Goal: Find specific page/section: Find specific page/section

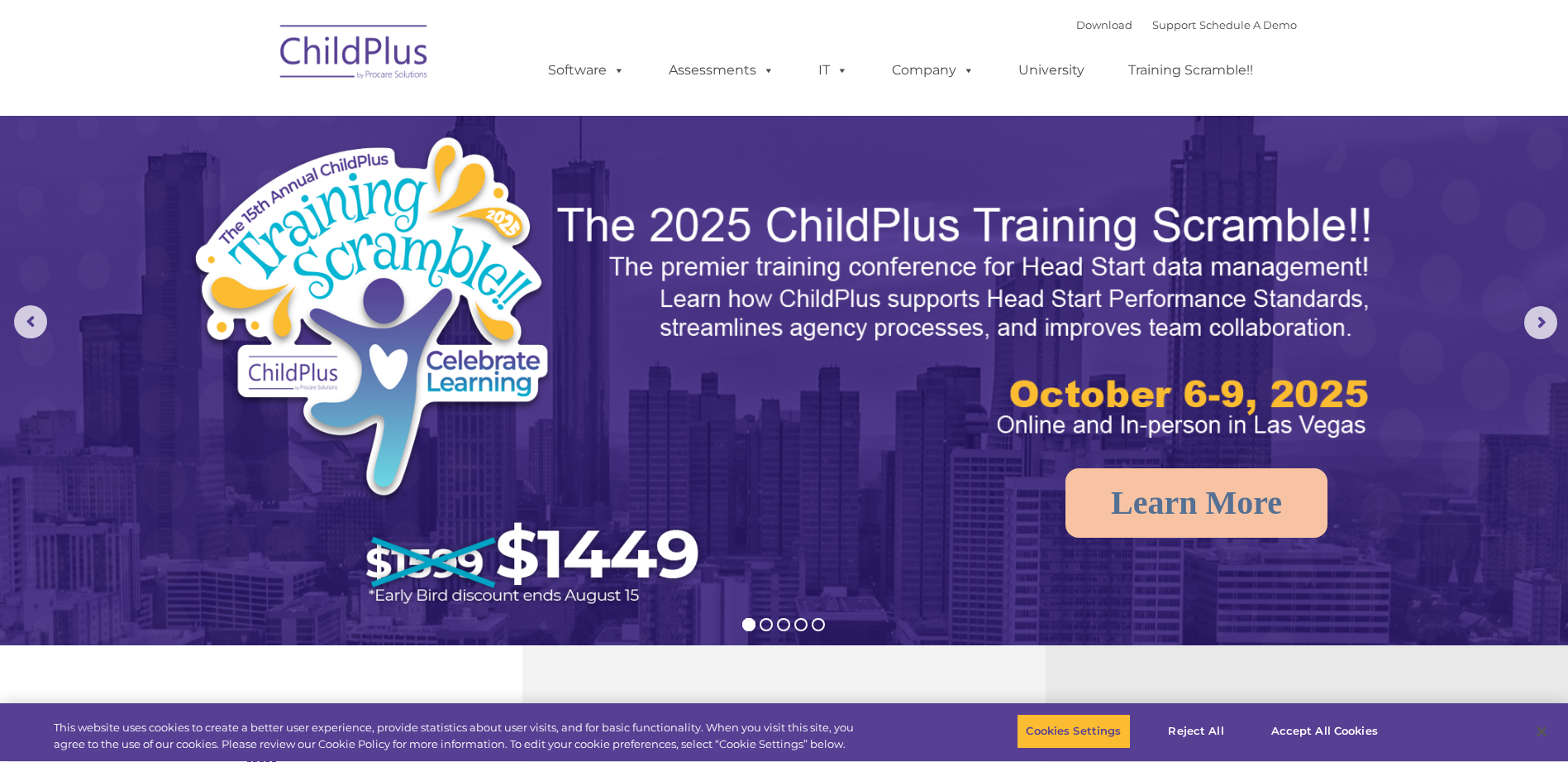
select select "MEDIUM"
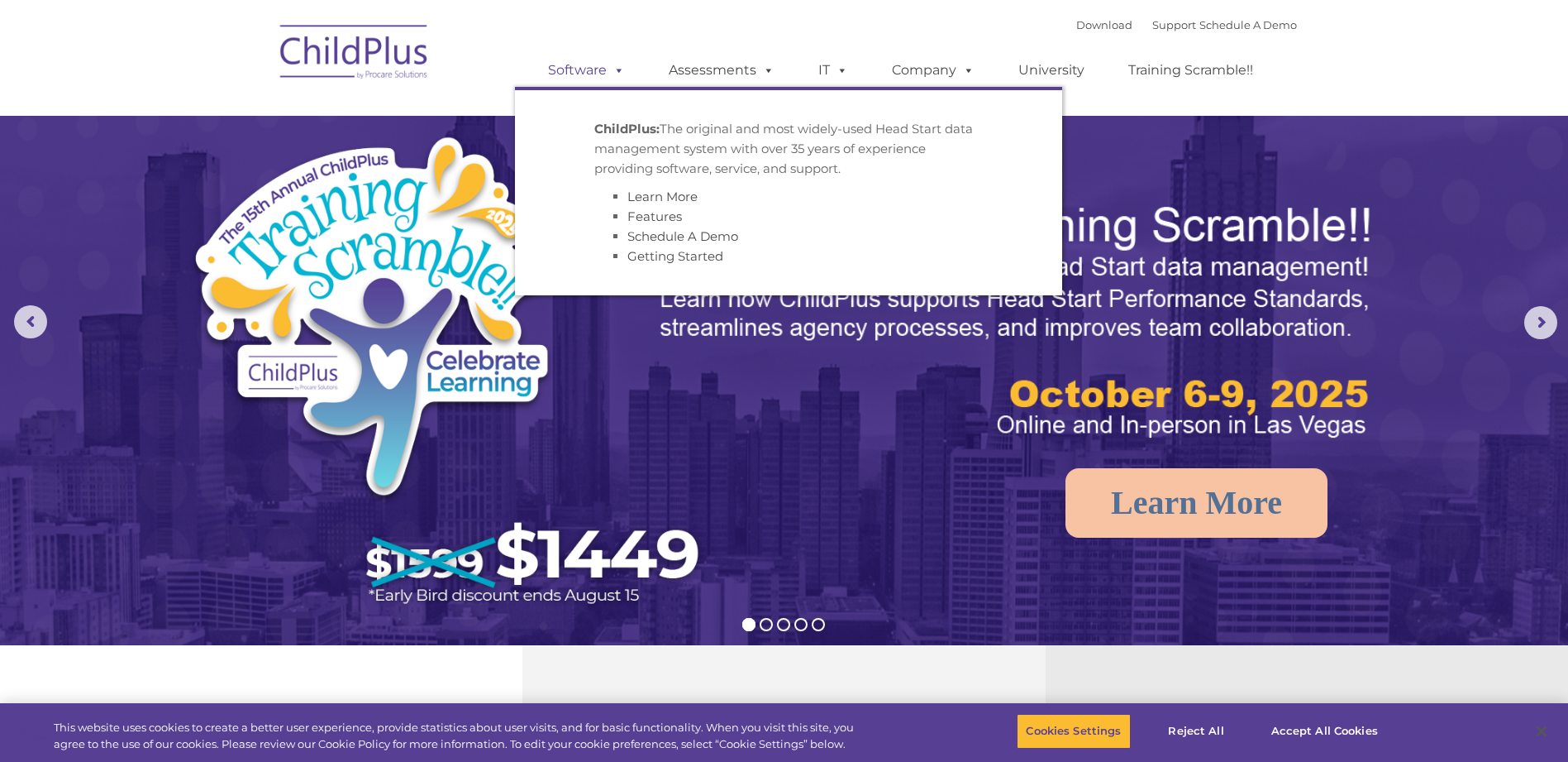
click at [620, 70] on span at bounding box center [615, 69] width 18 height 16
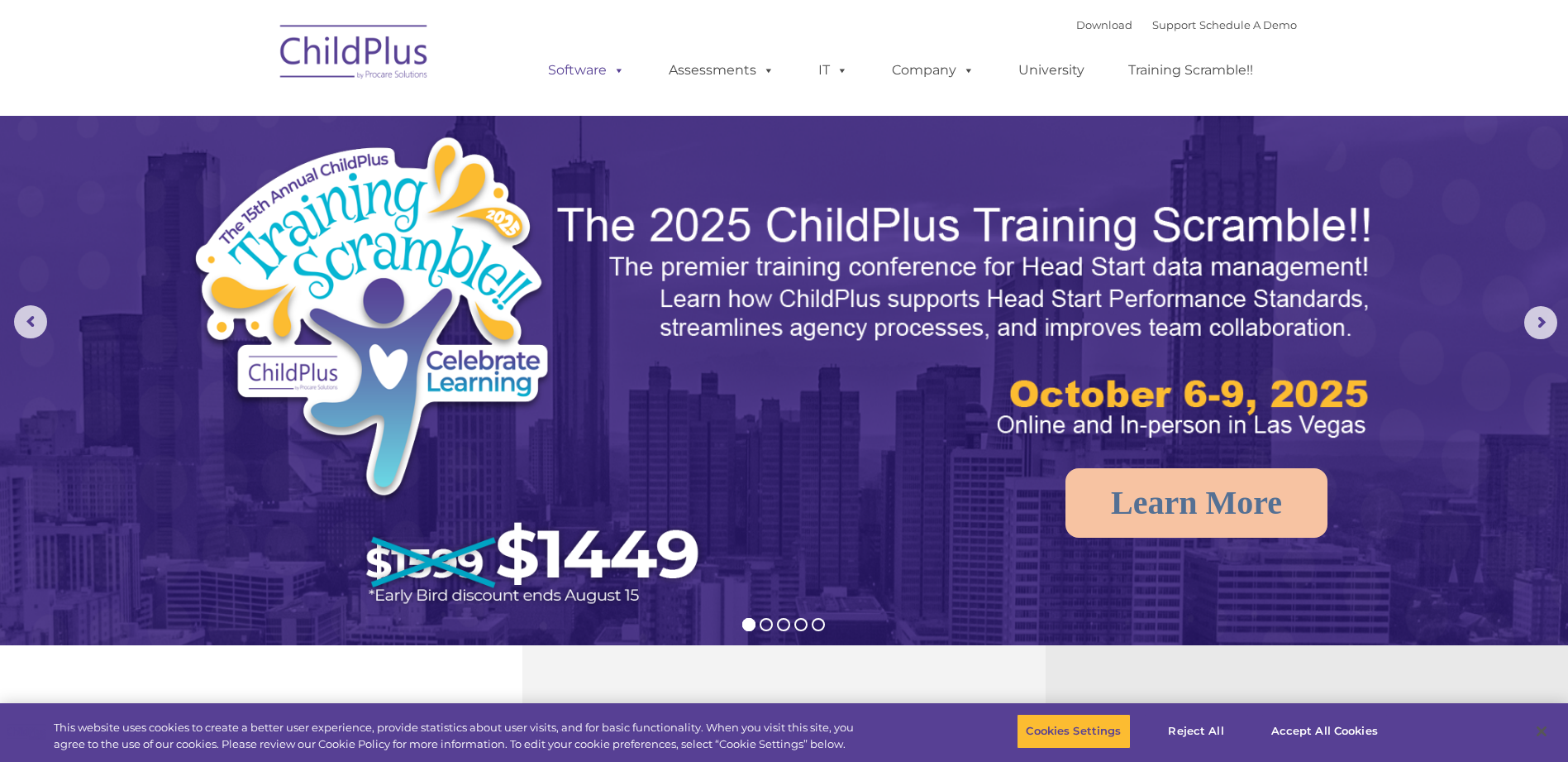
select select "MEDIUM"
click at [620, 70] on span at bounding box center [615, 69] width 18 height 16
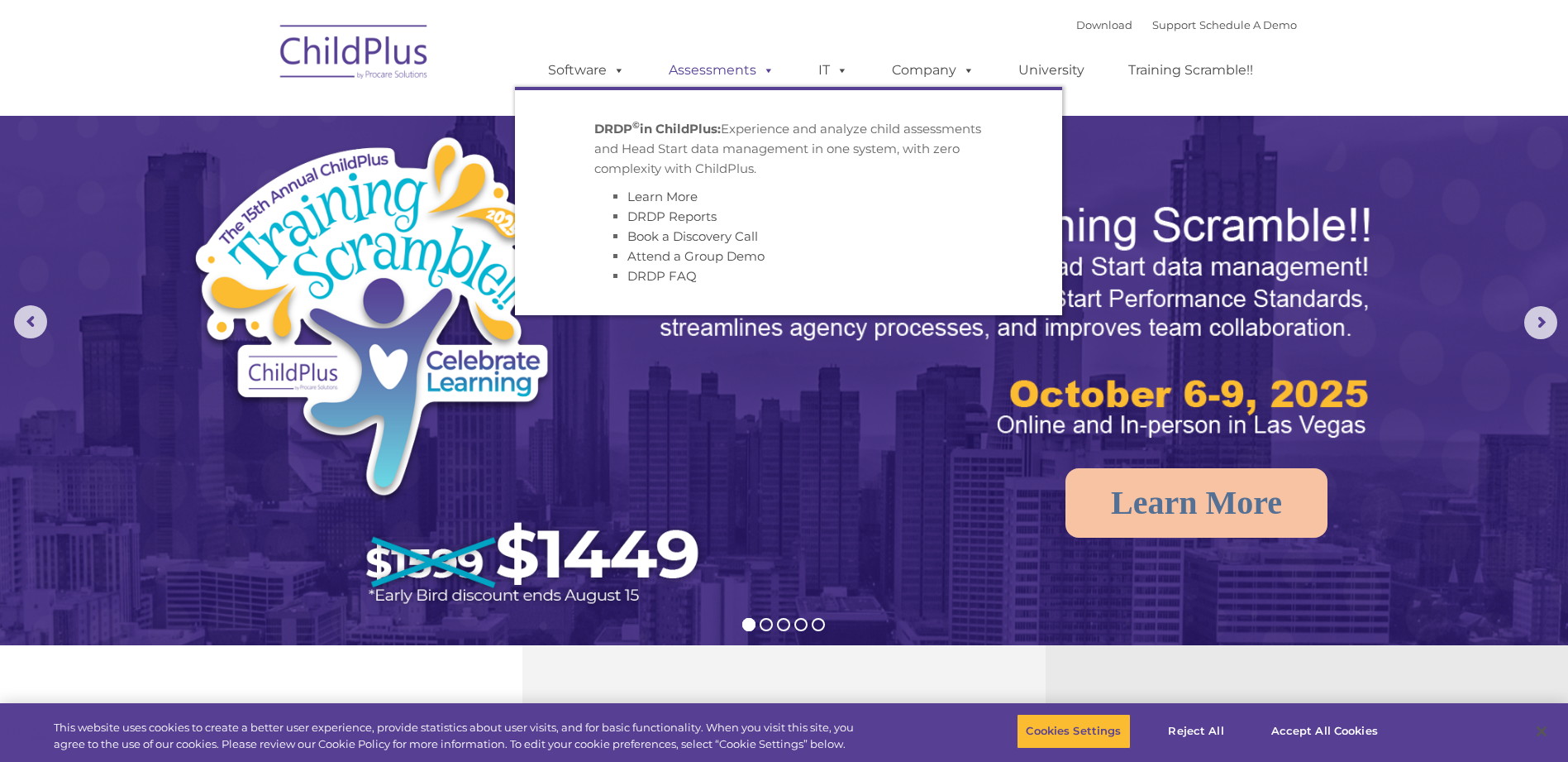
click at [769, 72] on span at bounding box center [765, 69] width 18 height 16
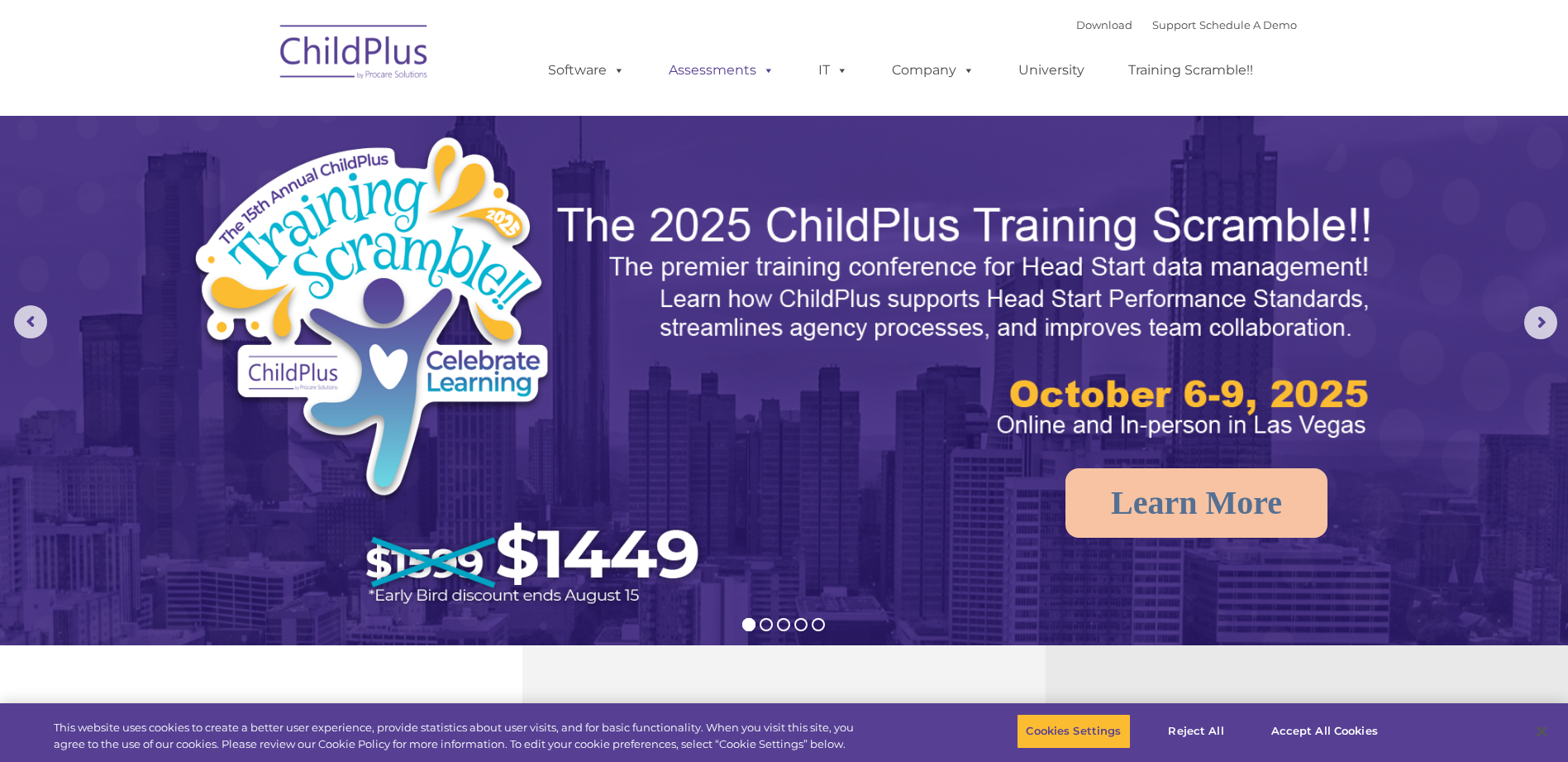
click at [777, 70] on link "Assessments" at bounding box center [721, 70] width 139 height 33
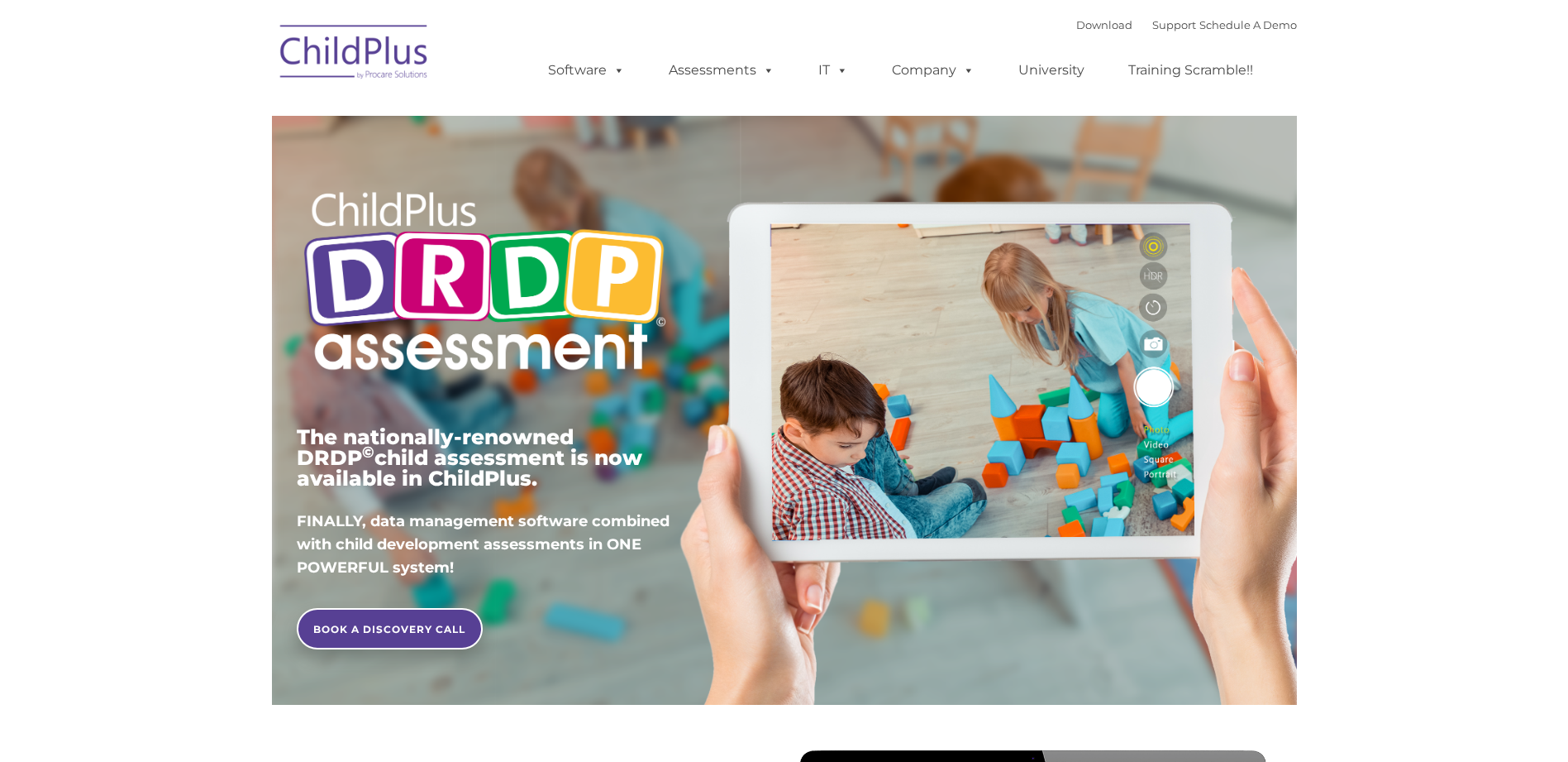
click at [849, 71] on link "IT" at bounding box center [833, 70] width 63 height 33
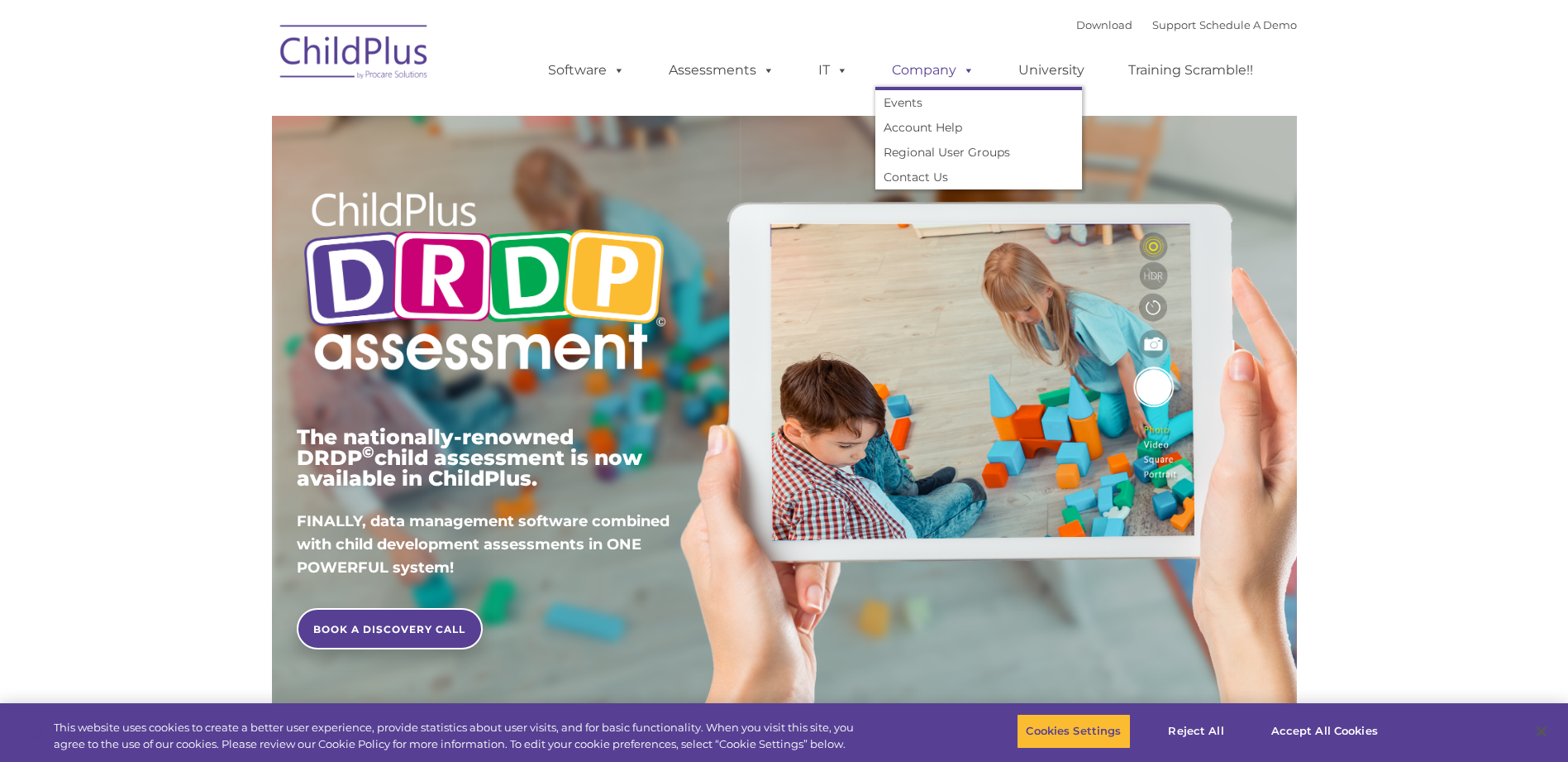
type input ""
click at [968, 71] on span at bounding box center [965, 69] width 18 height 16
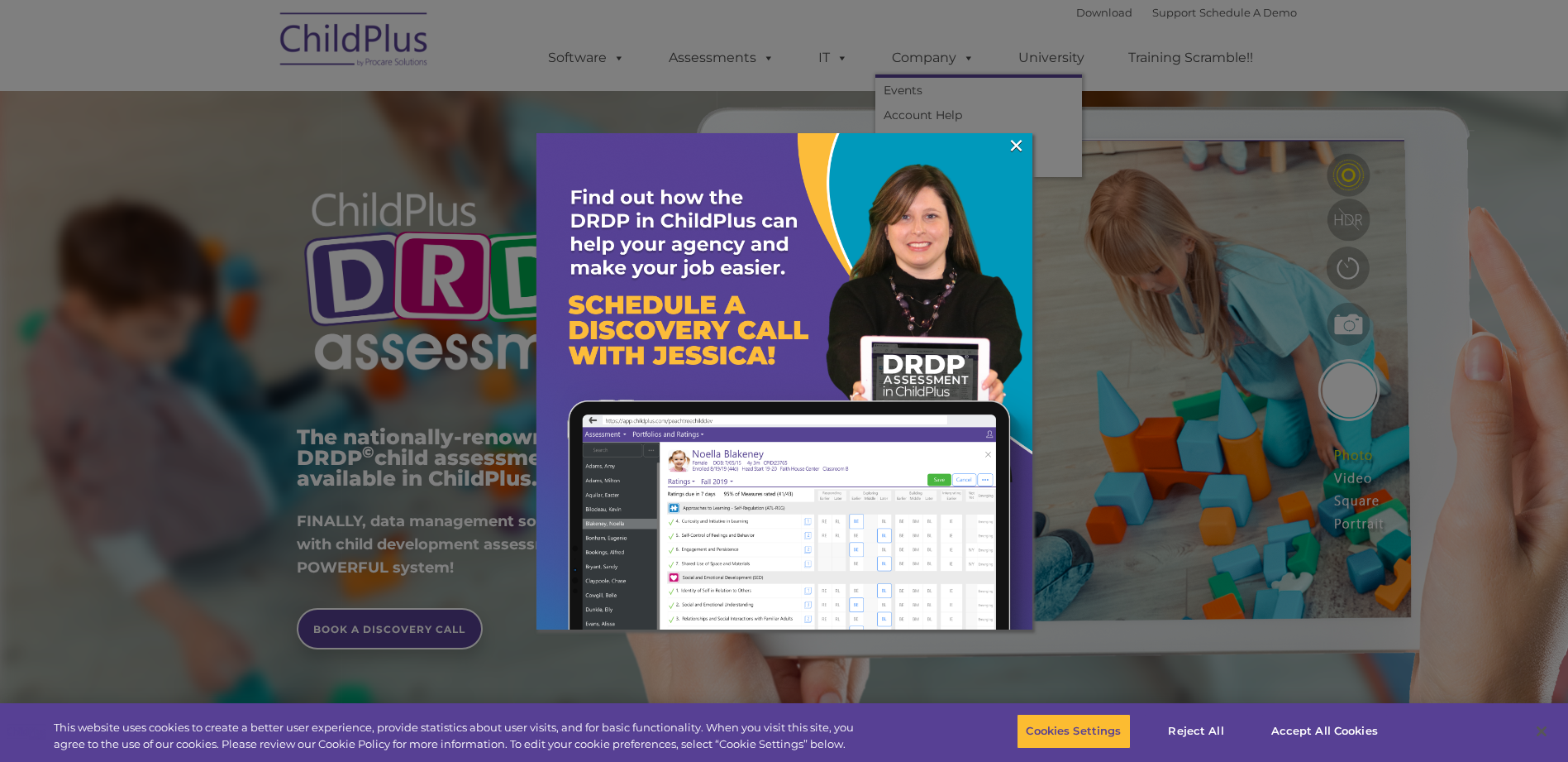
click at [993, 142] on img at bounding box center [784, 381] width 496 height 496
